Goal: Information Seeking & Learning: Learn about a topic

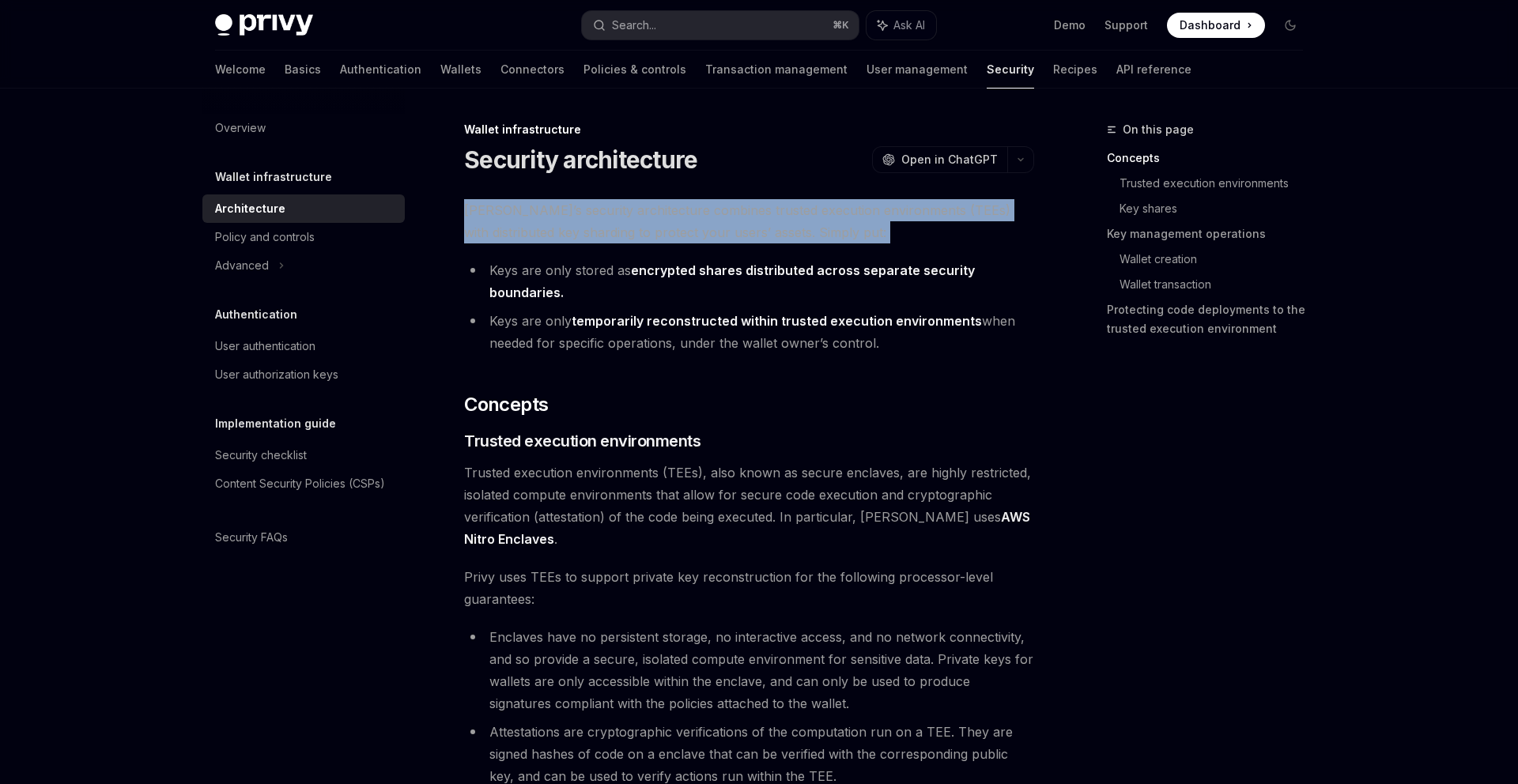
click at [867, 210] on span "[PERSON_NAME]’s security architecture combines trusted execution environments (…" at bounding box center [749, 221] width 570 height 44
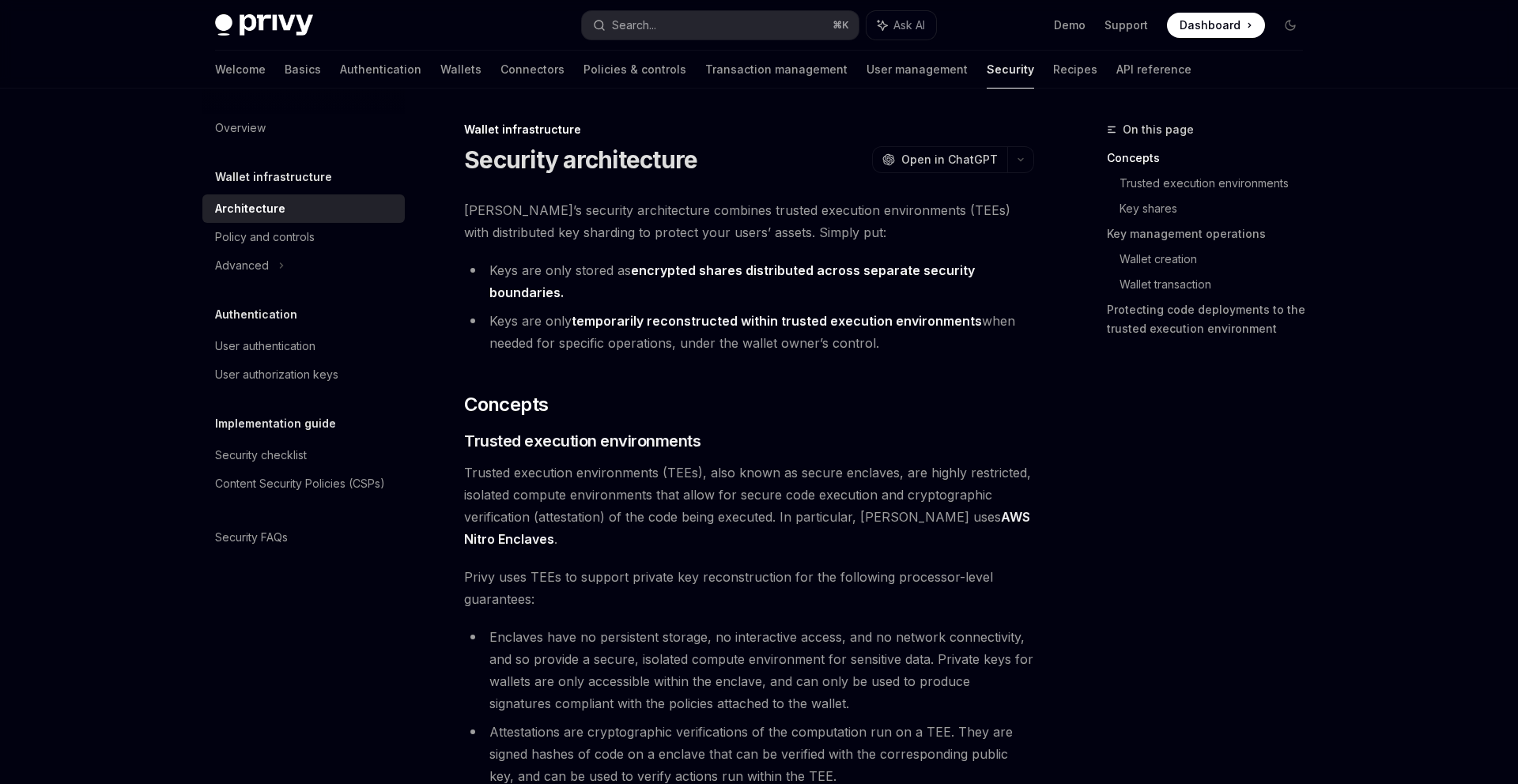
click at [853, 301] on li "Keys are only stored as encrypted shares distributed across separate security b…" at bounding box center [749, 281] width 570 height 44
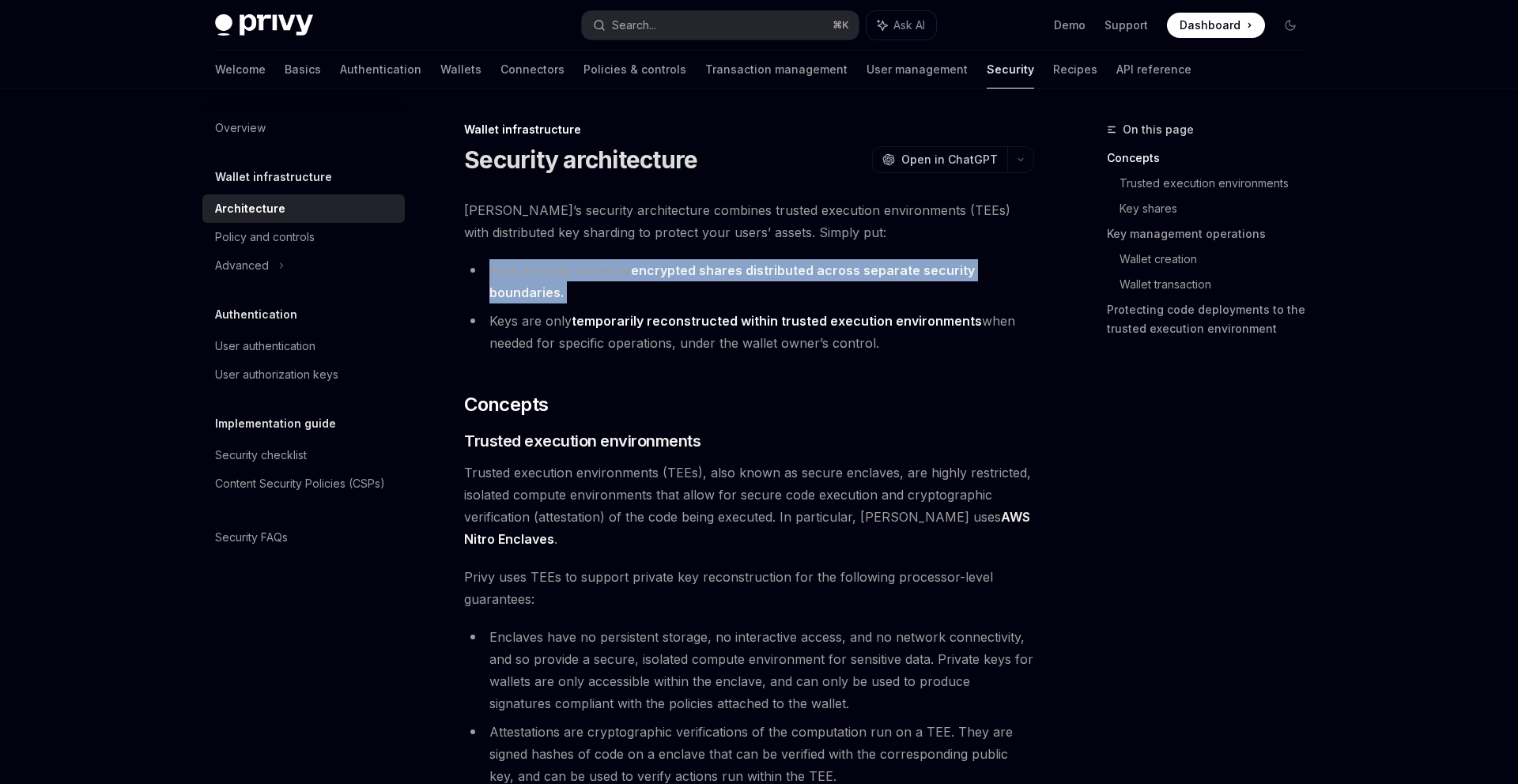
click at [853, 301] on li "Keys are only stored as encrypted shares distributed across separate security b…" at bounding box center [749, 281] width 570 height 44
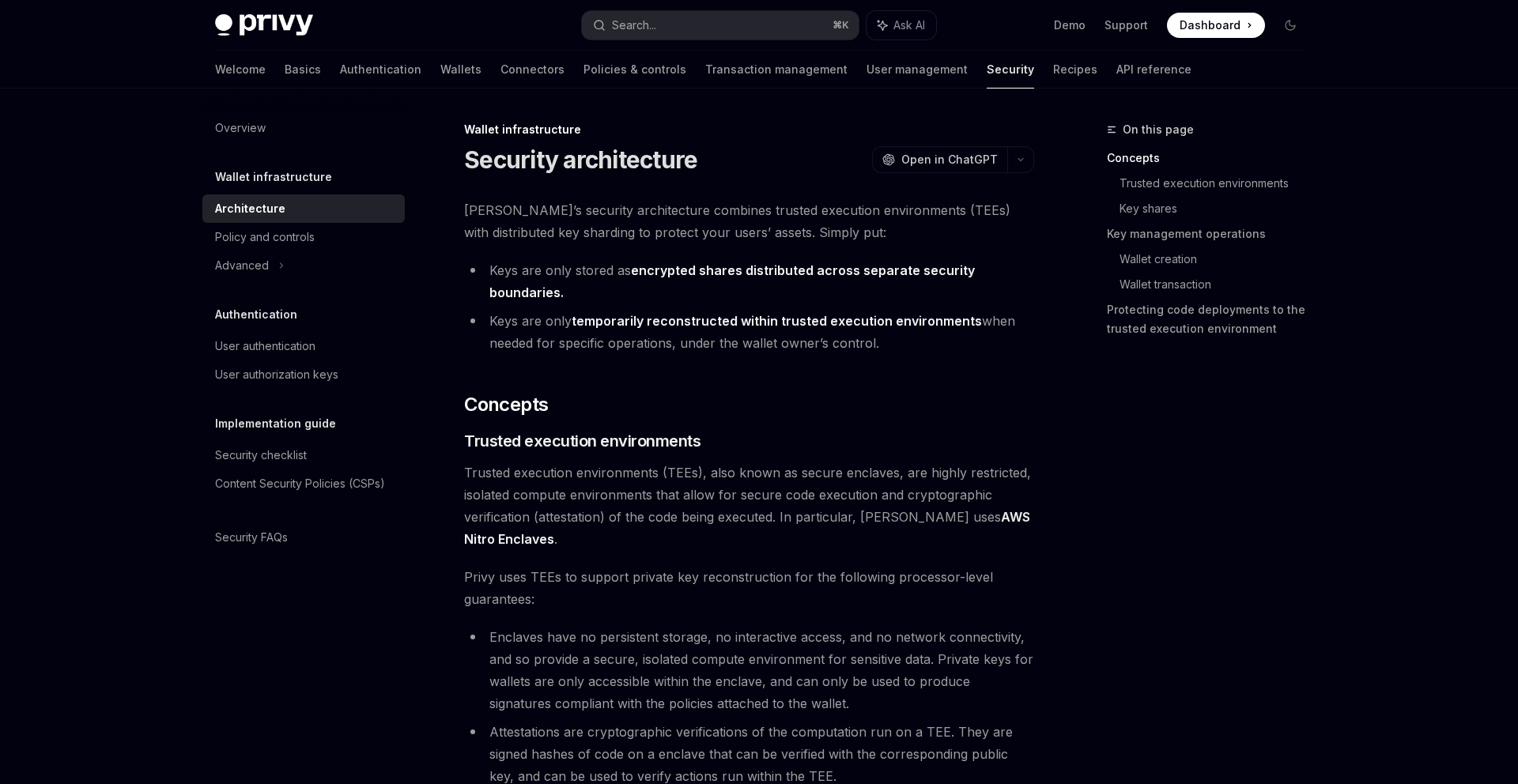
click at [853, 332] on li "Keys are only temporarily reconstructed within trusted execution environments w…" at bounding box center [749, 332] width 570 height 44
click at [313, 462] on div "Security checklist" at bounding box center [305, 456] width 180 height 19
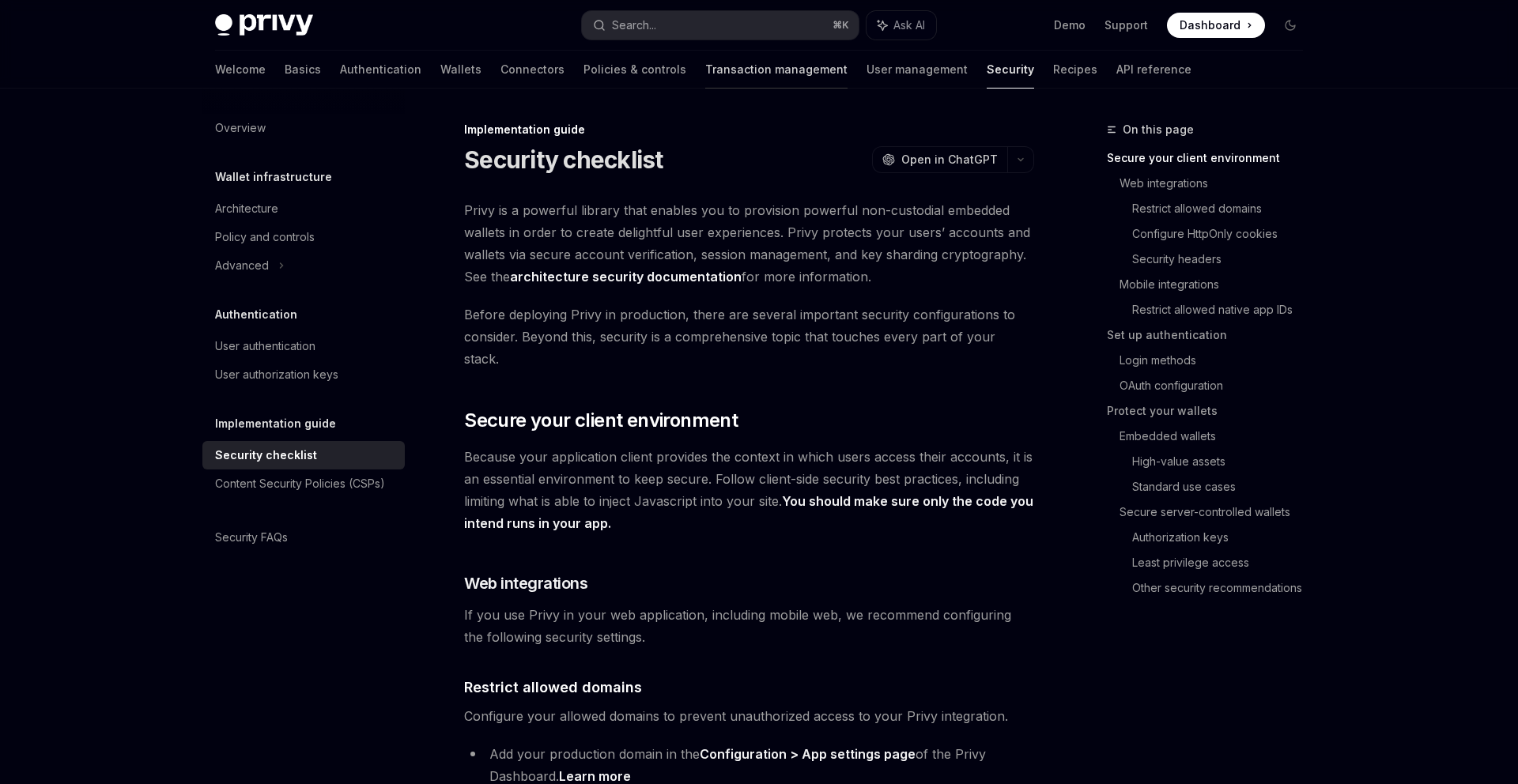
click at [751, 68] on link "Transaction management" at bounding box center [776, 69] width 142 height 38
type textarea "*"
